Goal: Find specific page/section: Find specific page/section

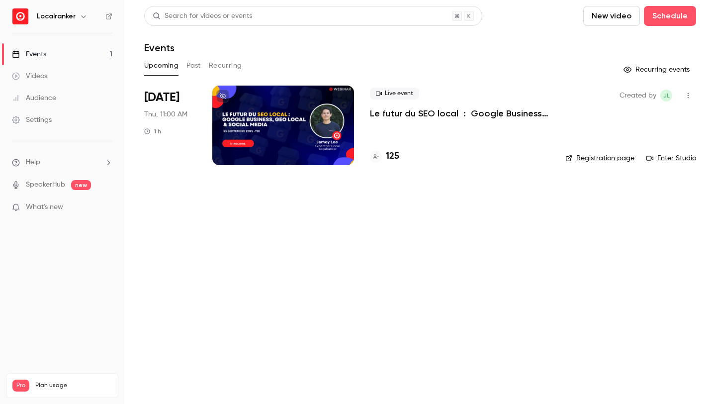
click at [390, 156] on h4 "125" at bounding box center [392, 156] width 13 height 13
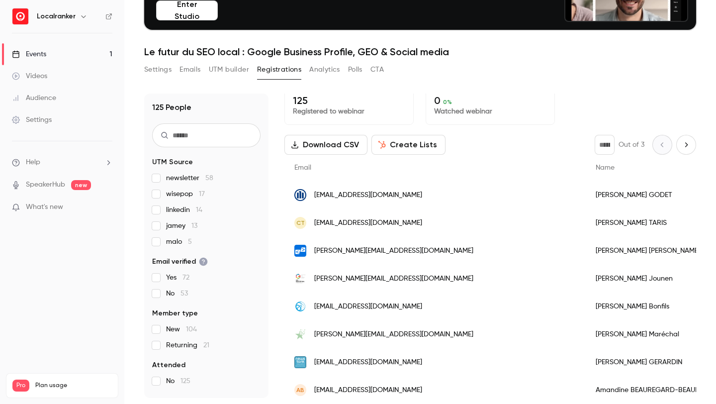
scroll to position [10, 0]
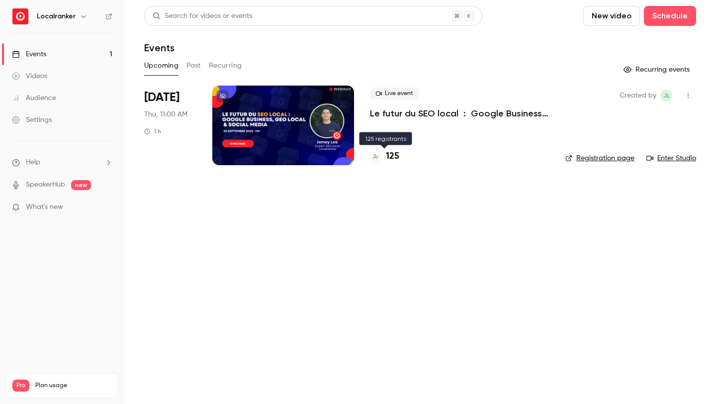
click at [389, 157] on h4 "125" at bounding box center [392, 156] width 13 height 13
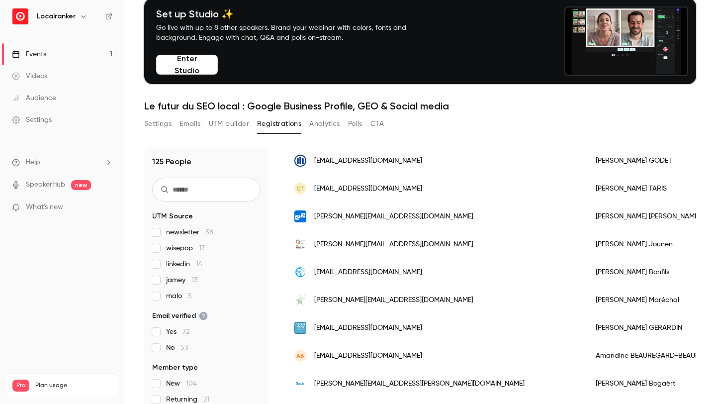
scroll to position [97, 0]
